Goal: Task Accomplishment & Management: Complete application form

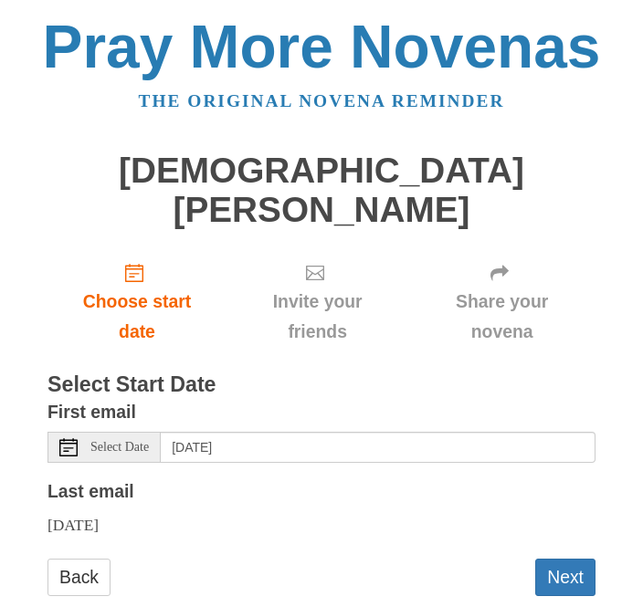
click at [566, 559] on button "Next" at bounding box center [565, 577] width 60 height 37
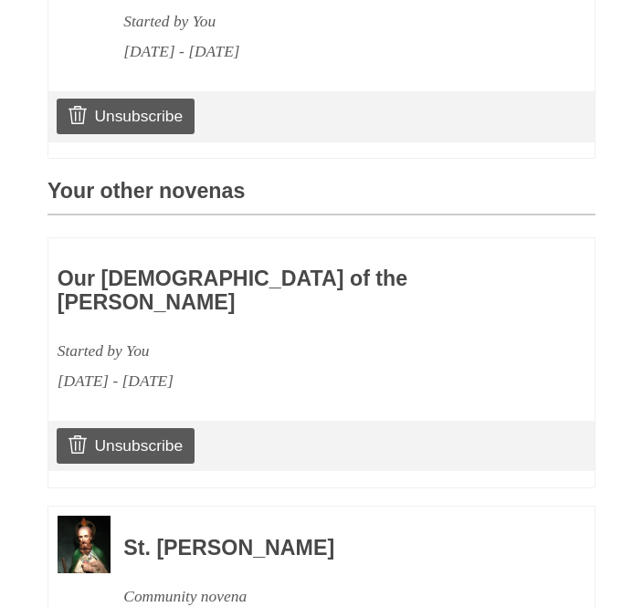
scroll to position [773, 0]
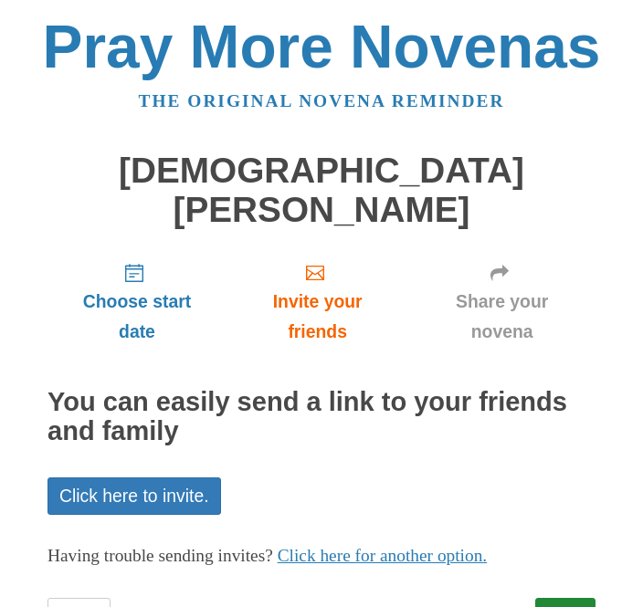
click at [571, 598] on link "Next" at bounding box center [565, 616] width 60 height 37
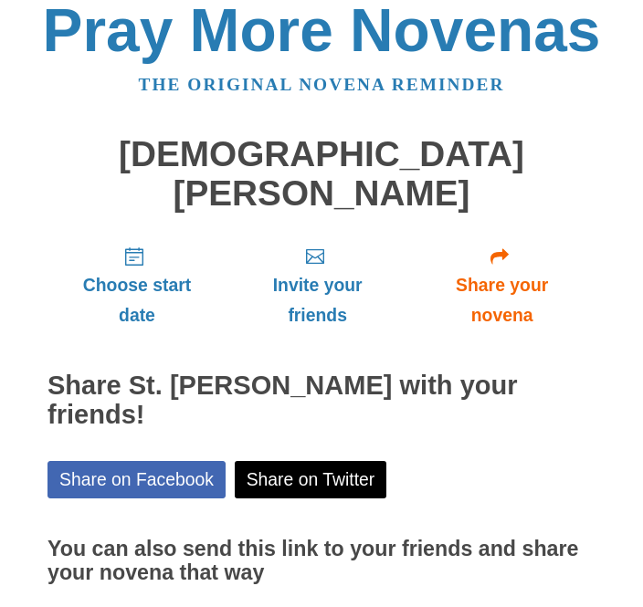
scroll to position [59, 0]
